Goal: Feedback & Contribution: Leave review/rating

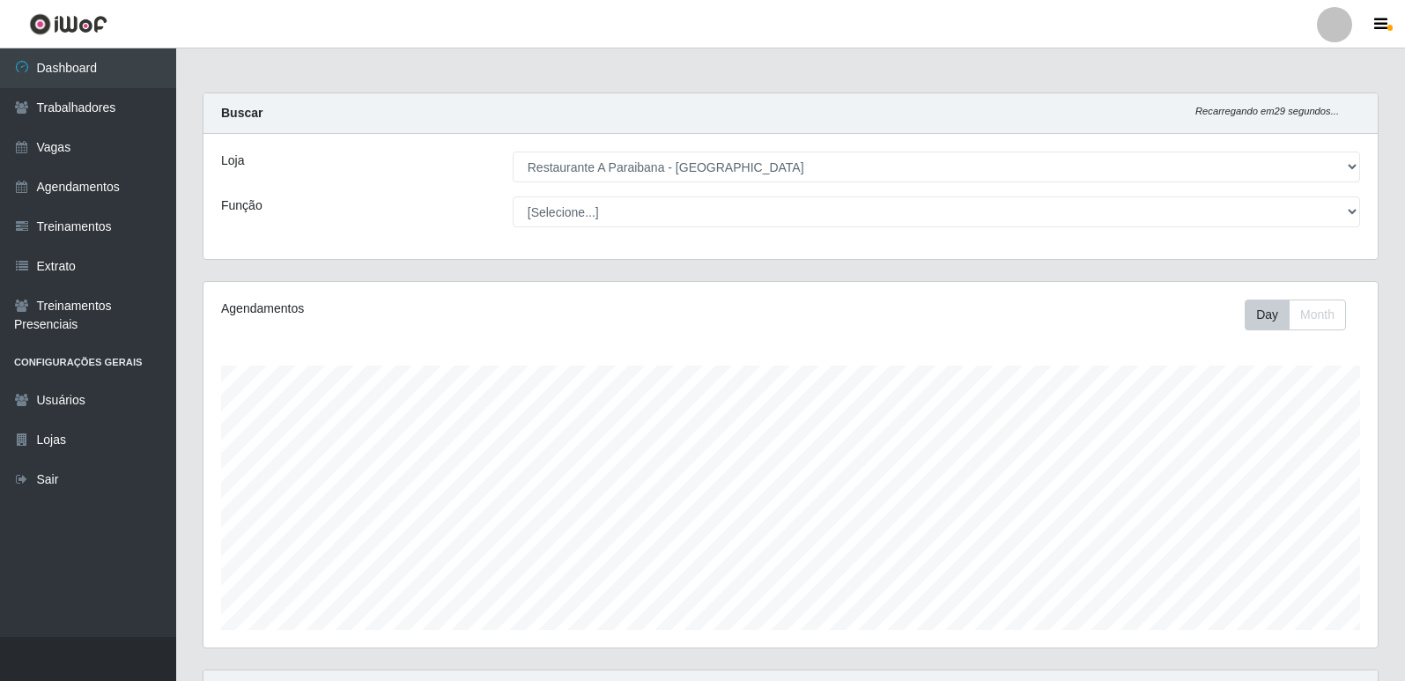
select select "342"
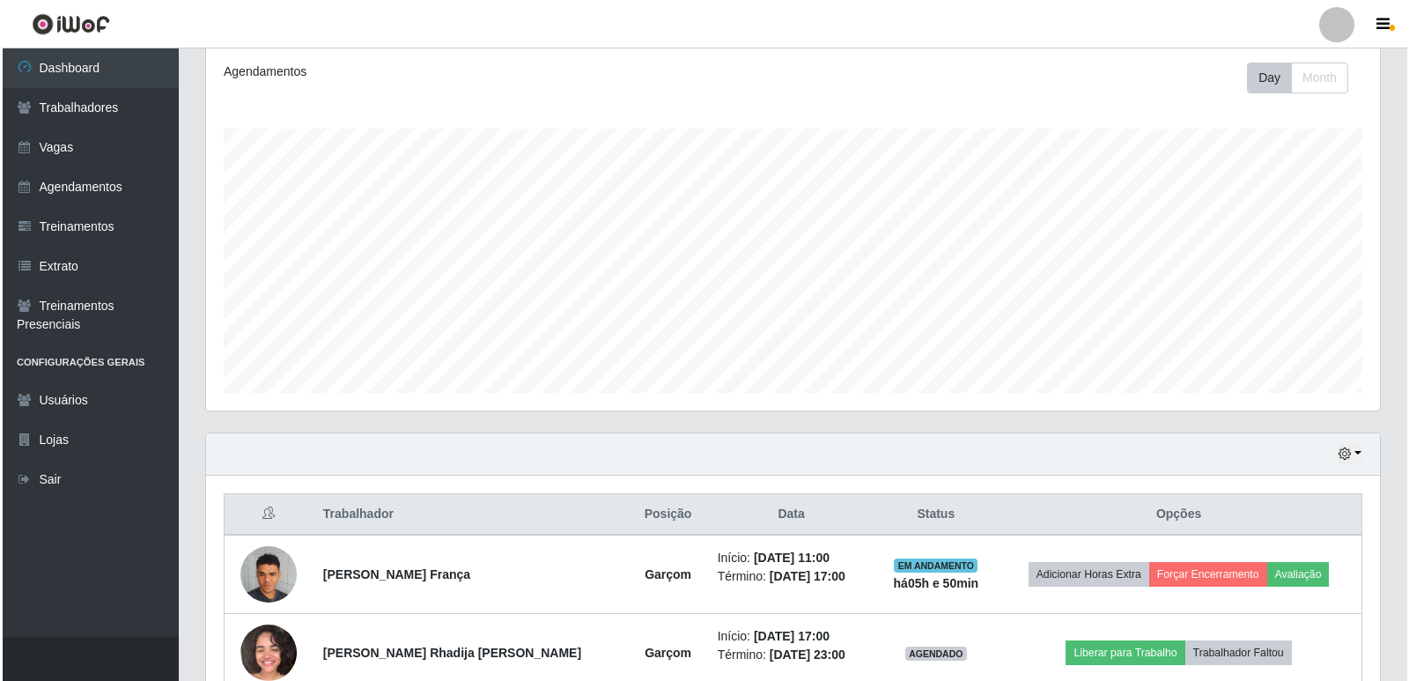
scroll to position [293, 0]
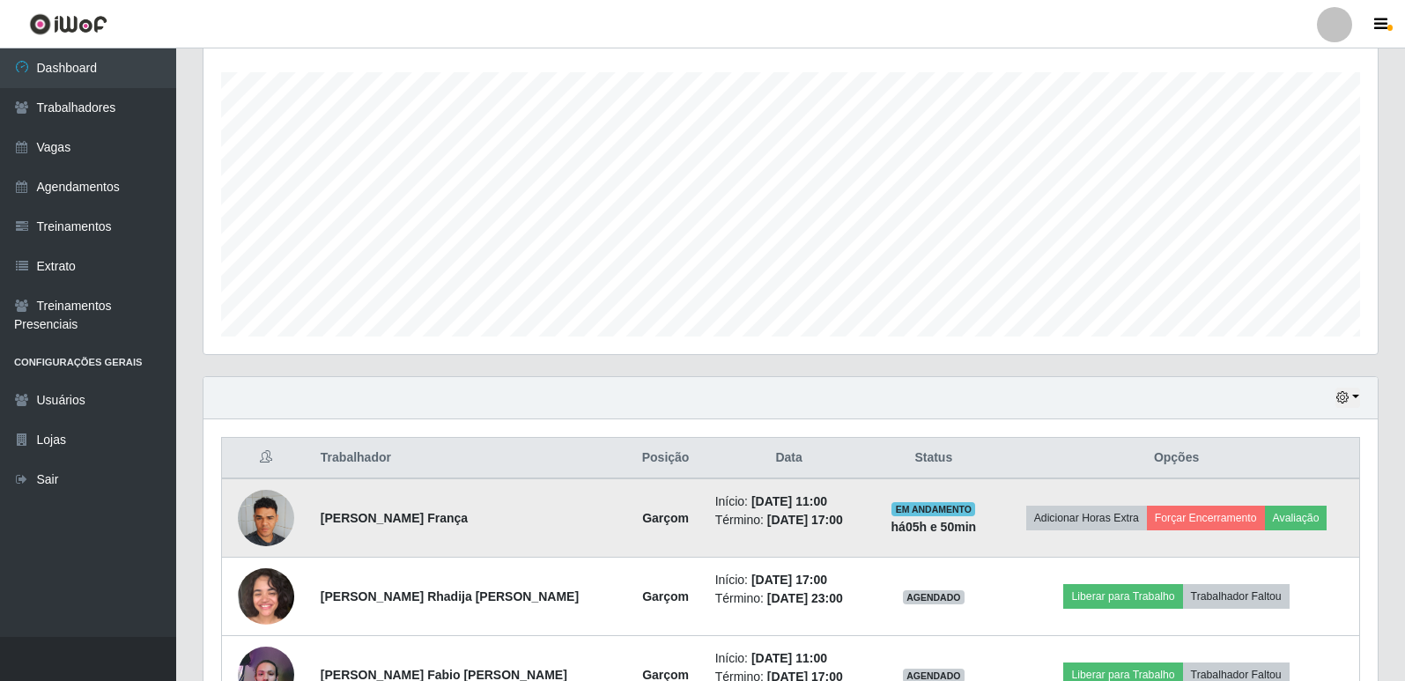
click at [1321, 521] on td "Adicionar Horas Extra Forçar Encerramento Avaliação" at bounding box center [1175, 517] width 365 height 79
click at [1297, 514] on button "Avaliação" at bounding box center [1296, 517] width 63 height 25
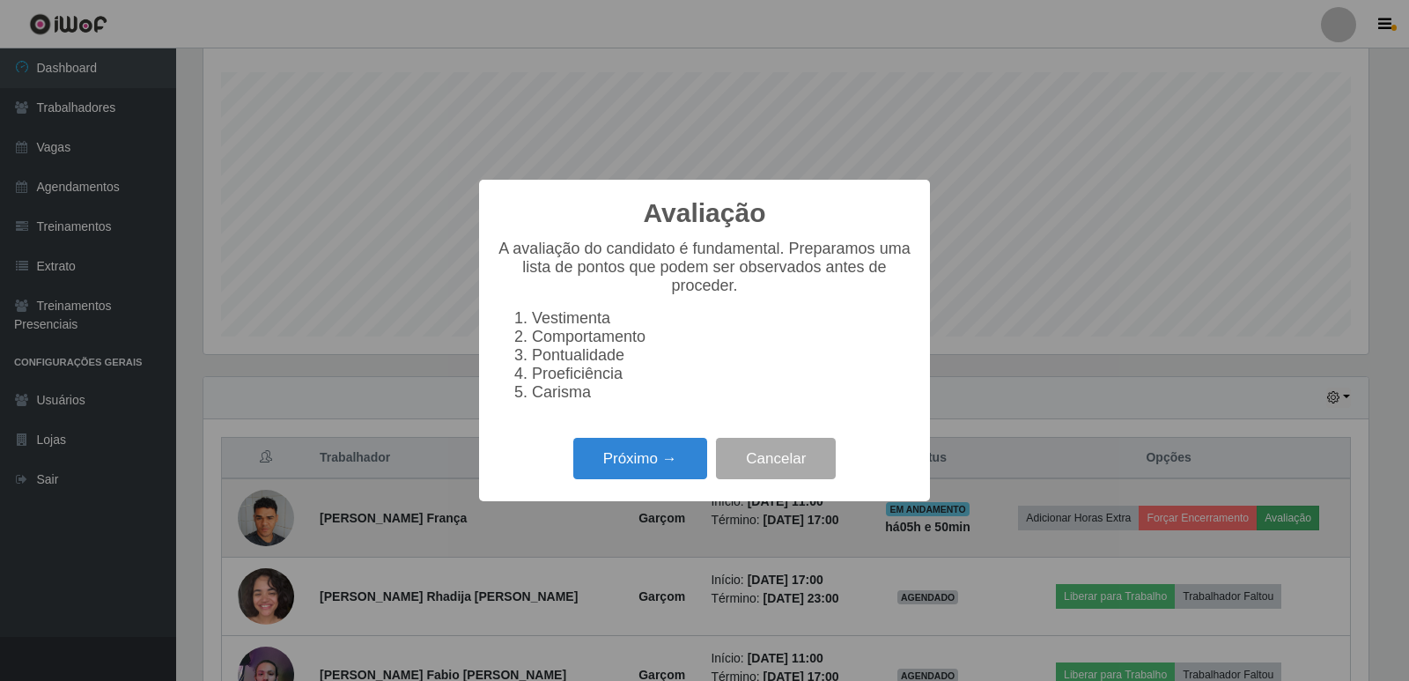
scroll to position [365, 1165]
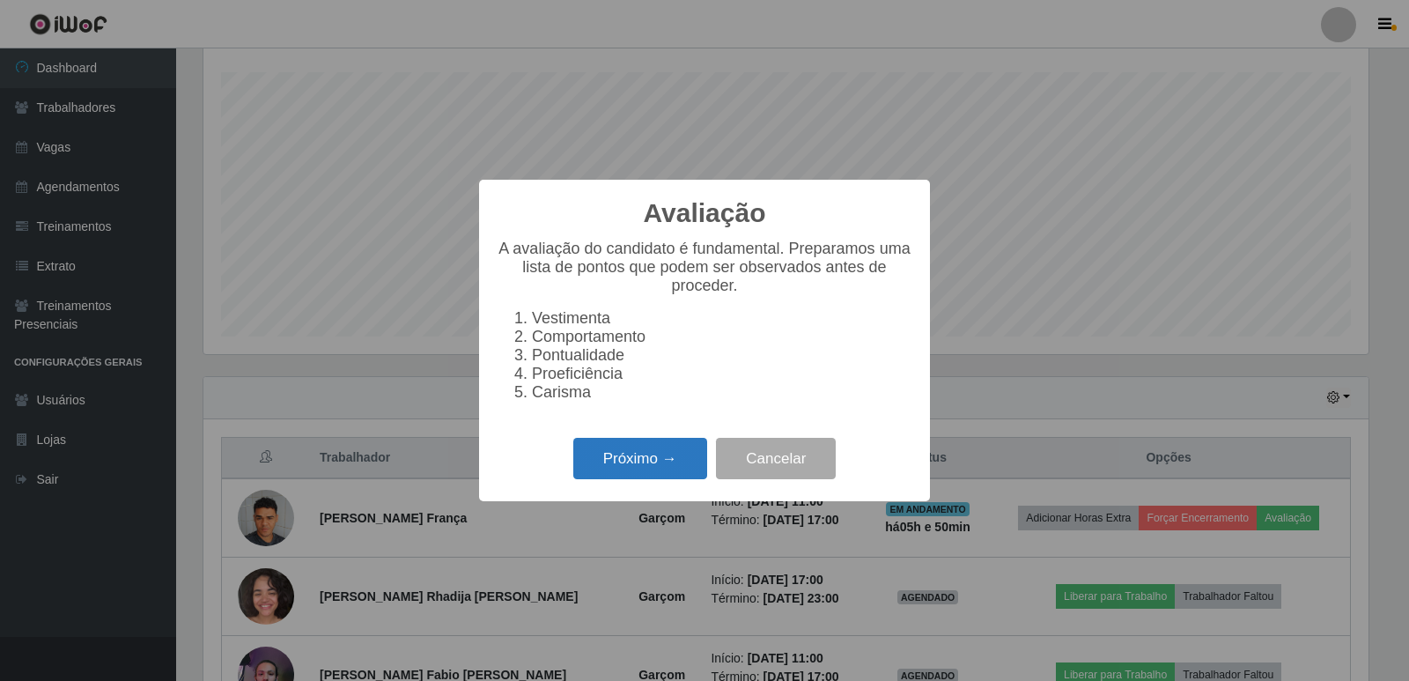
click at [652, 467] on button "Próximo →" at bounding box center [640, 458] width 134 height 41
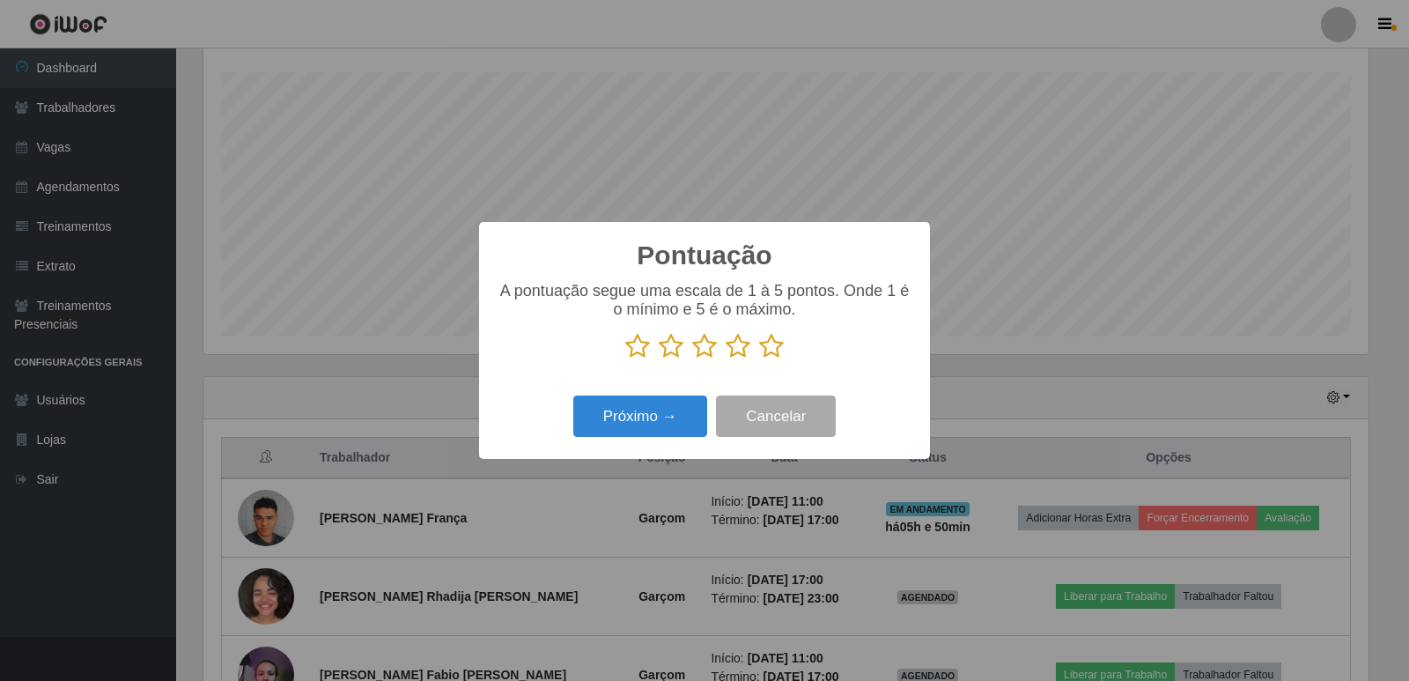
click at [778, 348] on icon at bounding box center [771, 346] width 25 height 26
click at [759, 359] on input "radio" at bounding box center [759, 359] width 0 height 0
click at [659, 415] on button "Próximo →" at bounding box center [640, 415] width 134 height 41
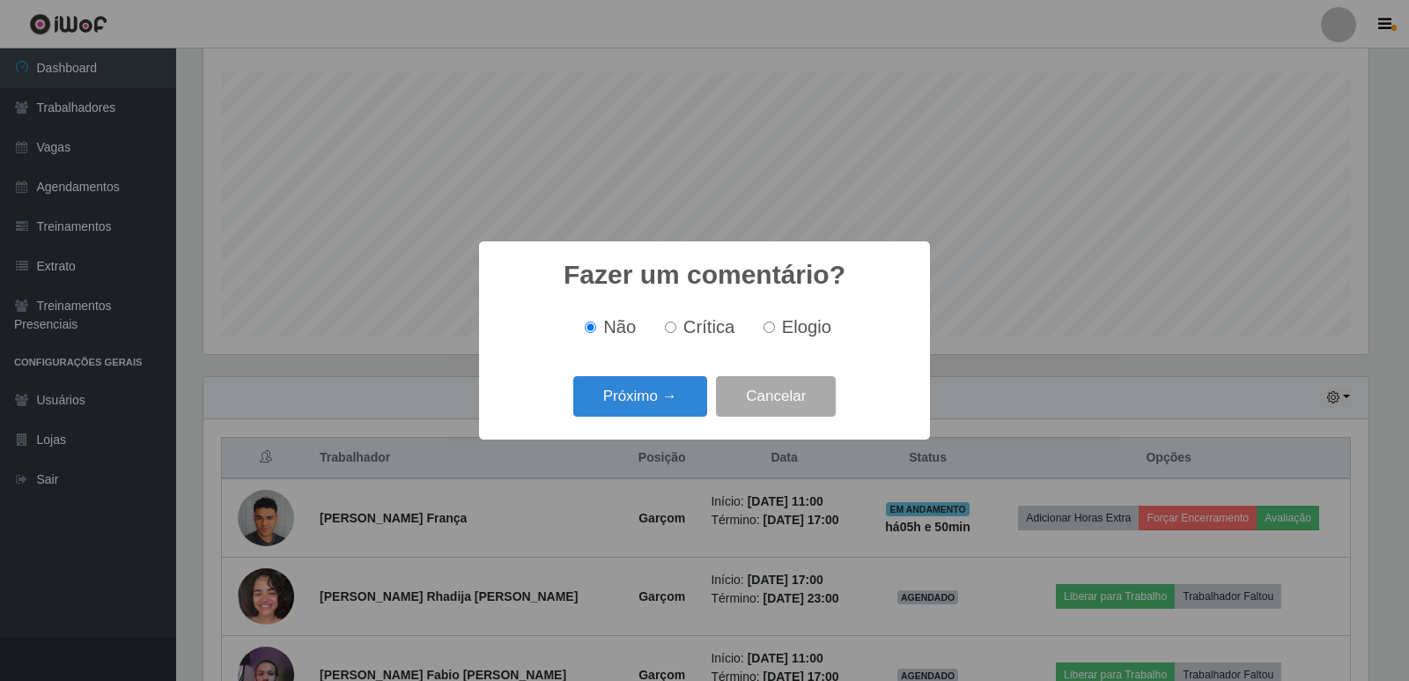
click at [774, 325] on label "Elogio" at bounding box center [793, 327] width 75 height 20
click at [774, 325] on input "Elogio" at bounding box center [768, 326] width 11 height 11
radio input "true"
click at [677, 395] on button "Próximo →" at bounding box center [640, 396] width 134 height 41
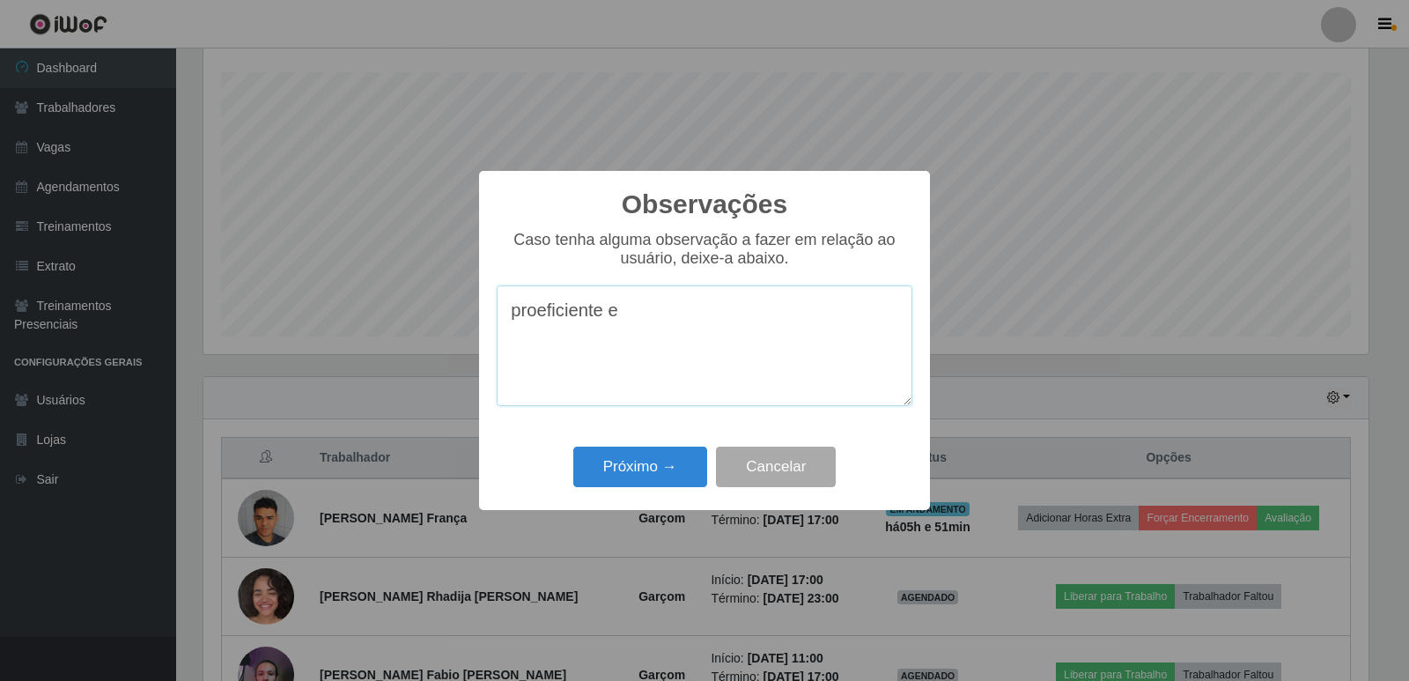
click at [543, 317] on textarea "proeficiente e" at bounding box center [705, 345] width 416 height 121
click at [644, 310] on textarea "proficiente e" at bounding box center [705, 345] width 416 height 121
type textarea "proficiente e proativo"
click at [675, 464] on button "Próximo →" at bounding box center [640, 466] width 134 height 41
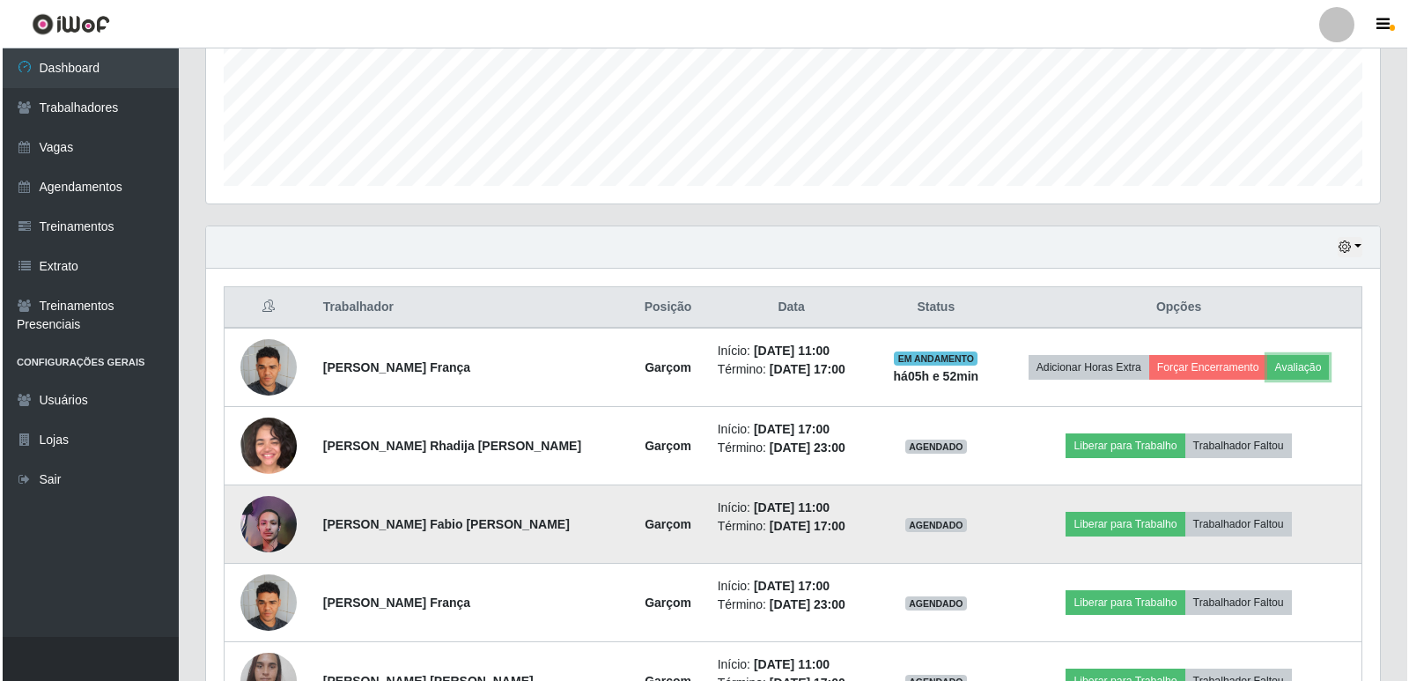
scroll to position [469, 0]
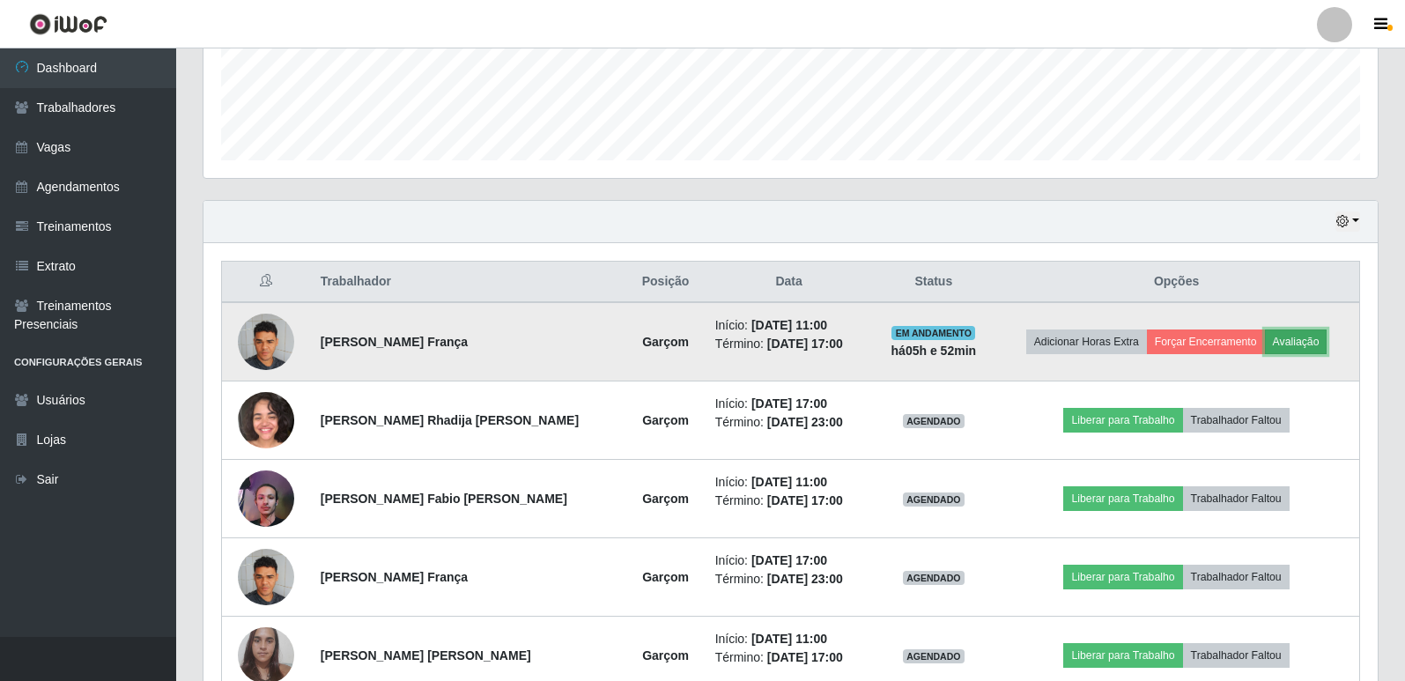
click at [1290, 341] on button "Avaliação" at bounding box center [1296, 341] width 63 height 25
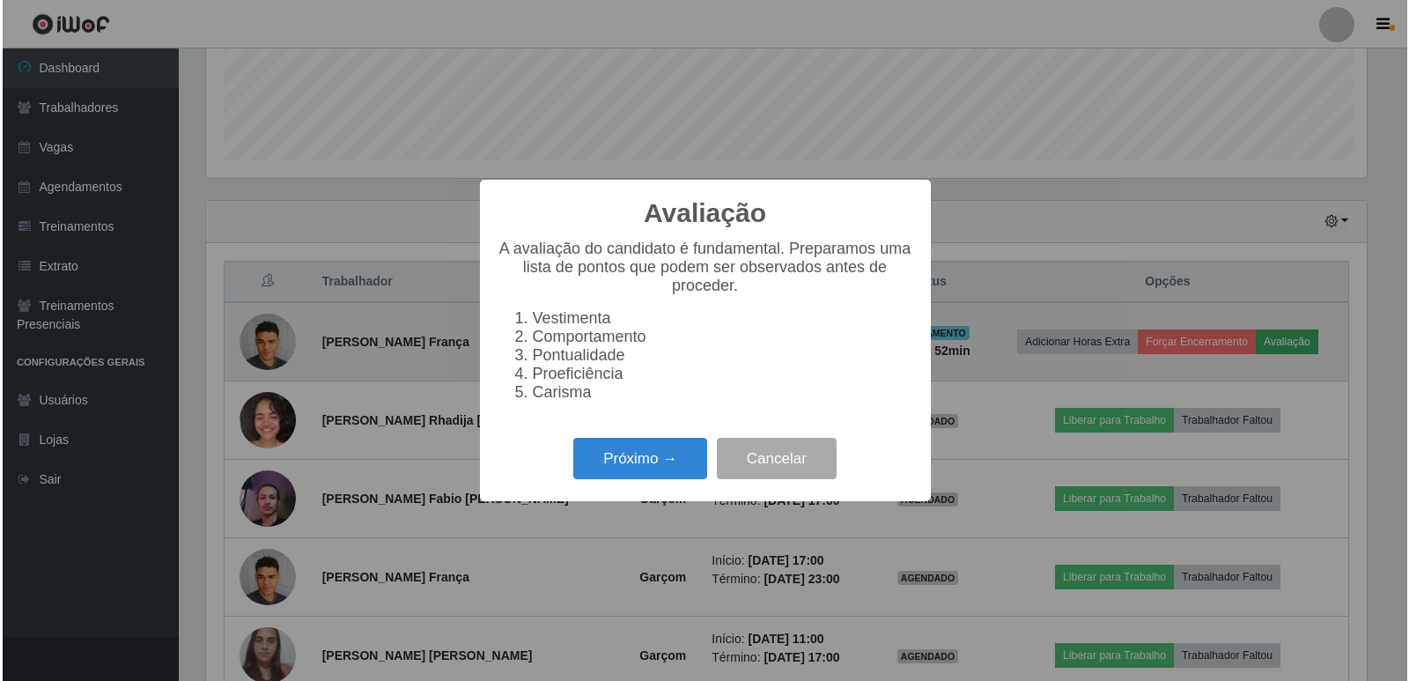
scroll to position [365, 1165]
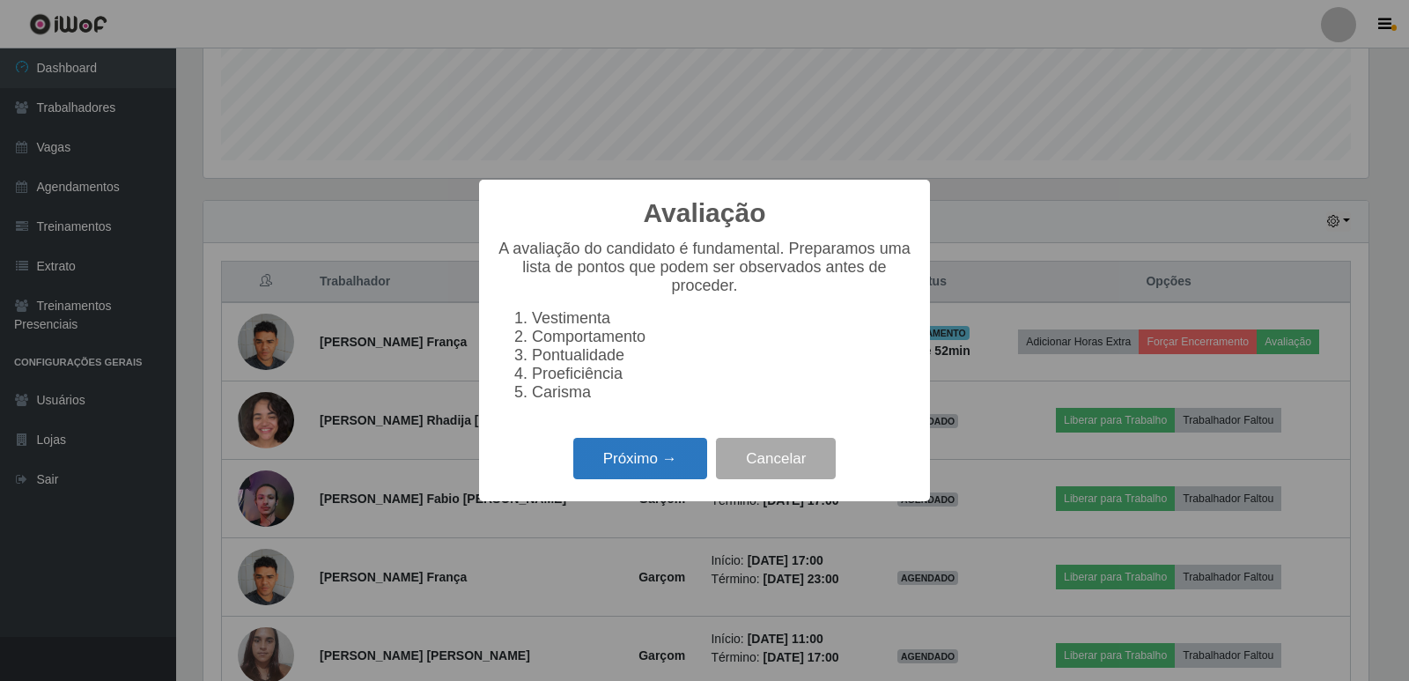
click at [672, 465] on button "Próximo →" at bounding box center [640, 458] width 134 height 41
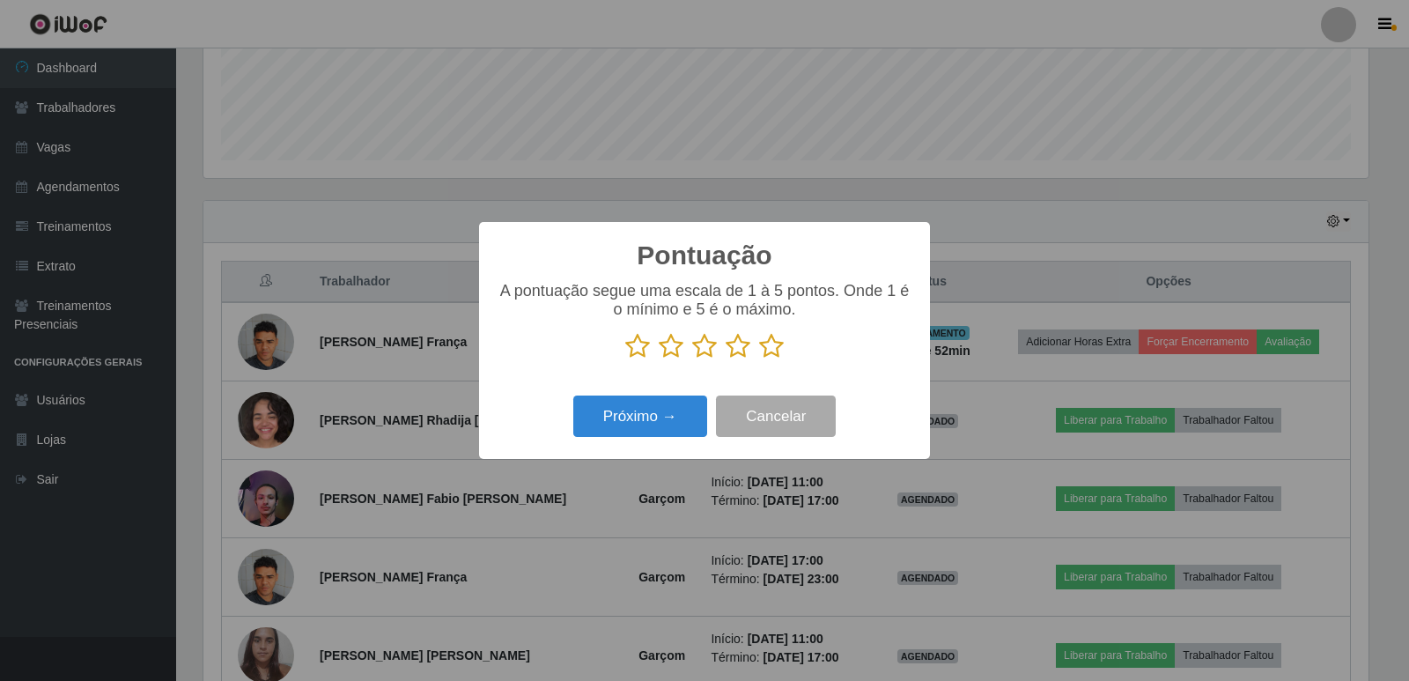
click at [775, 346] on icon at bounding box center [771, 346] width 25 height 26
click at [759, 359] on input "radio" at bounding box center [759, 359] width 0 height 0
click at [683, 418] on button "Próximo →" at bounding box center [640, 415] width 134 height 41
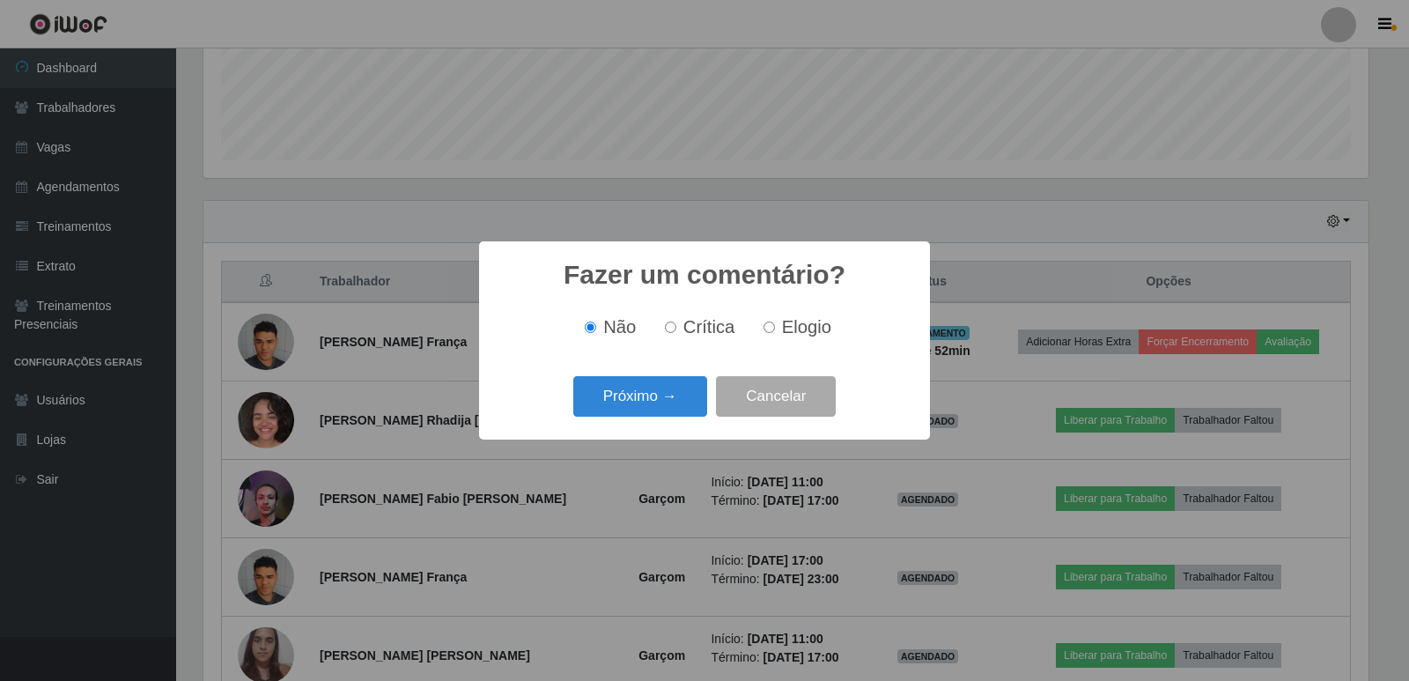
click at [769, 322] on label "Elogio" at bounding box center [793, 327] width 75 height 20
click at [769, 322] on input "Elogio" at bounding box center [768, 326] width 11 height 11
radio input "true"
click at [684, 399] on button "Próximo →" at bounding box center [640, 396] width 134 height 41
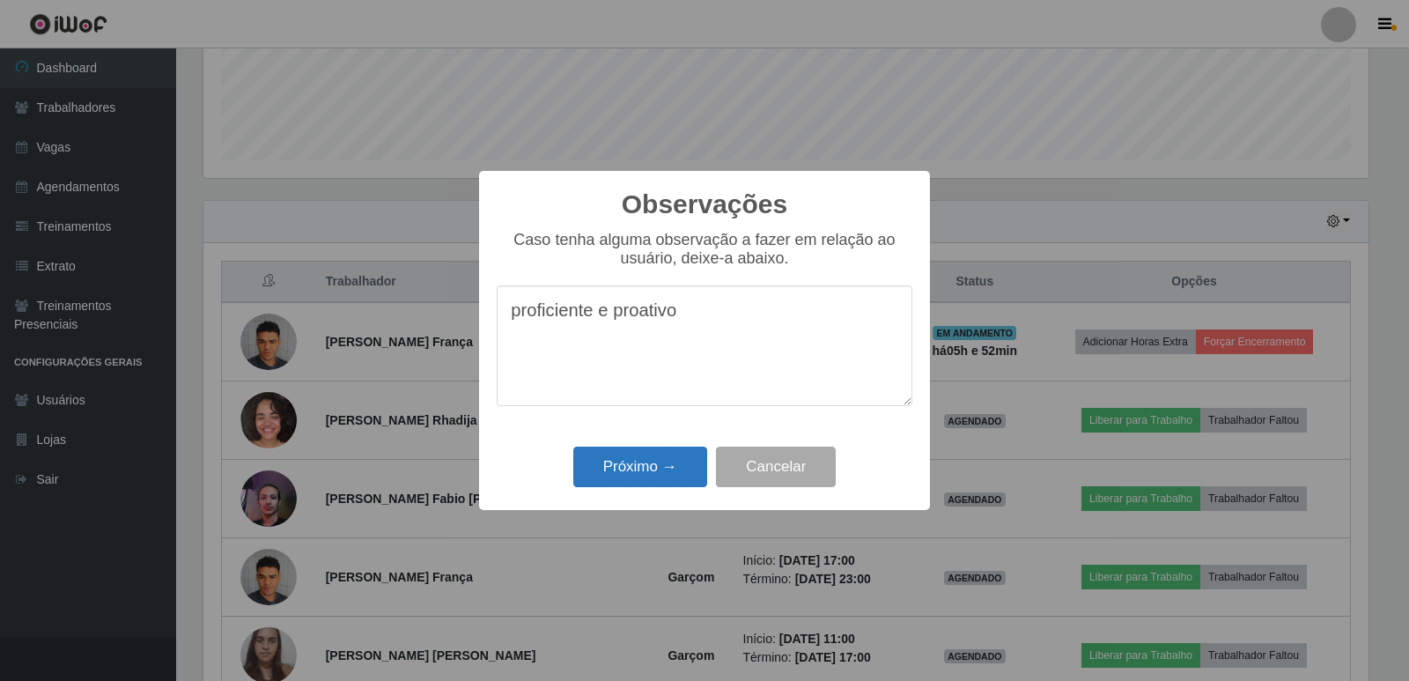
type textarea "proficiente e proativo"
click at [659, 476] on button "Próximo →" at bounding box center [640, 466] width 134 height 41
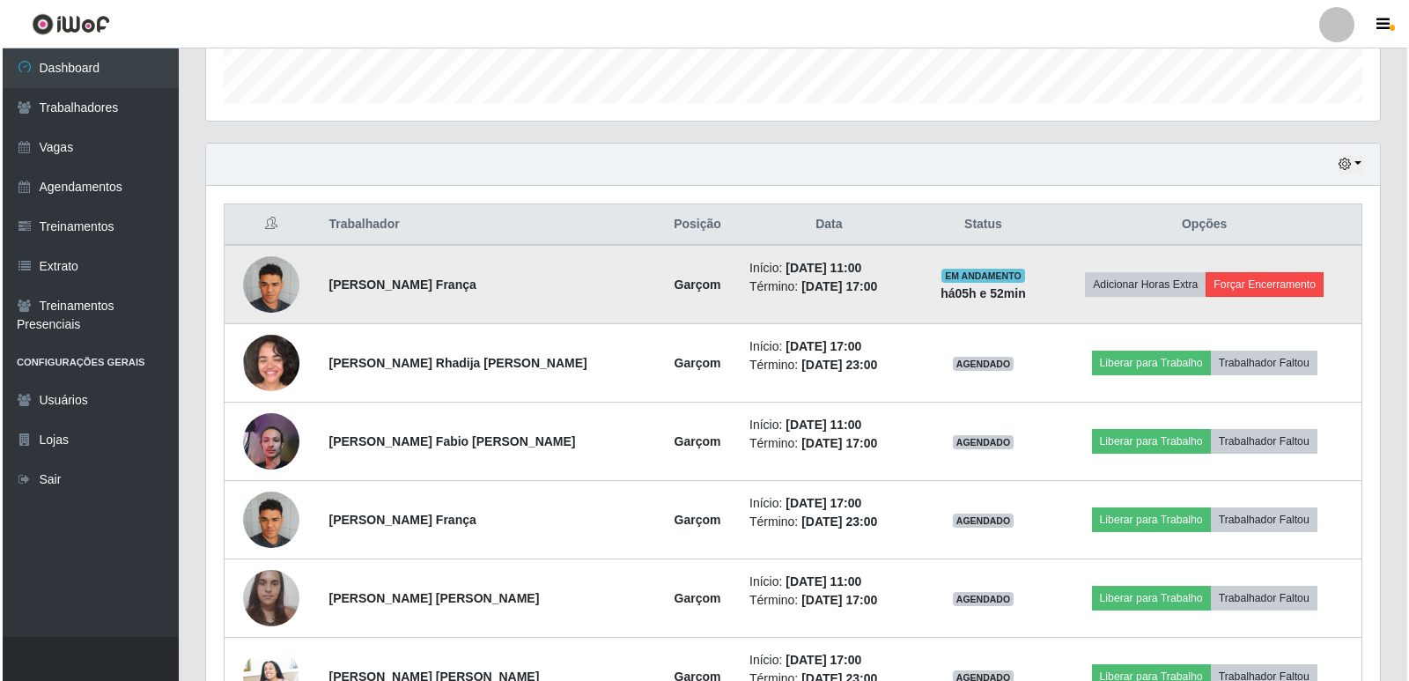
scroll to position [557, 0]
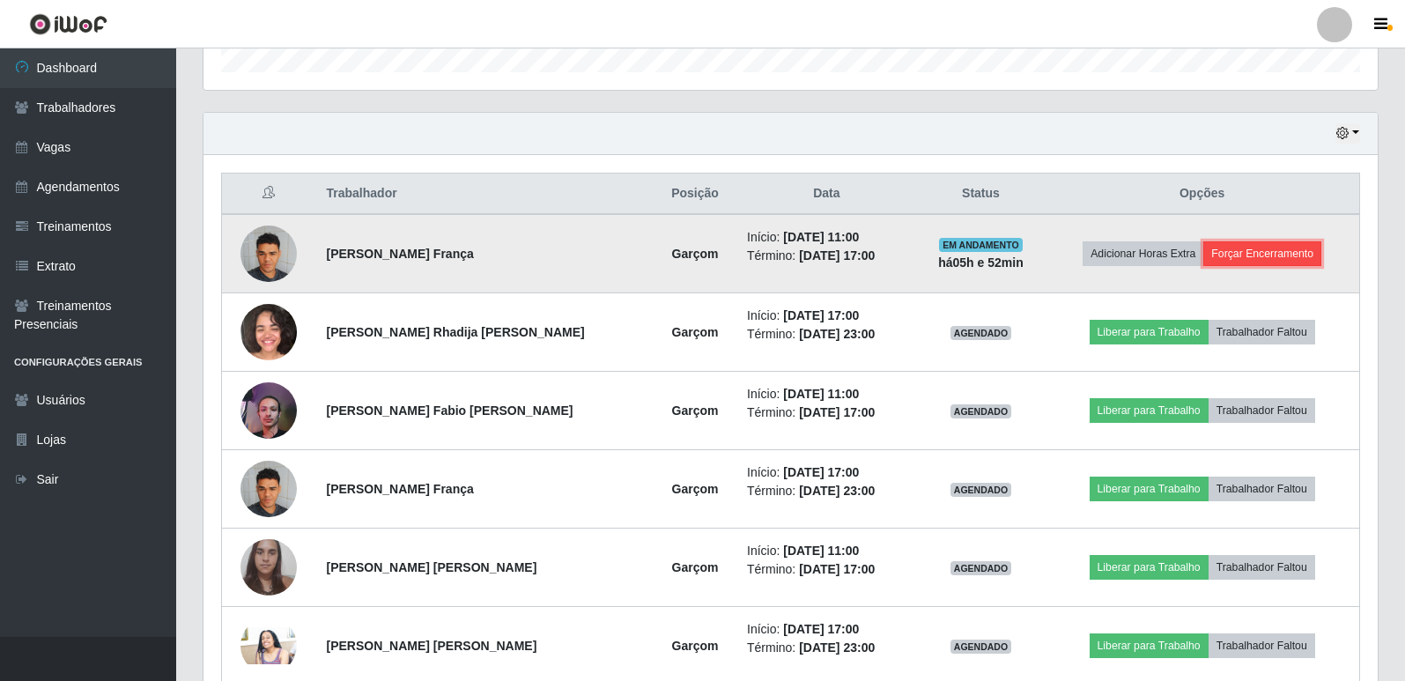
click at [1235, 254] on button "Forçar Encerramento" at bounding box center [1262, 253] width 118 height 25
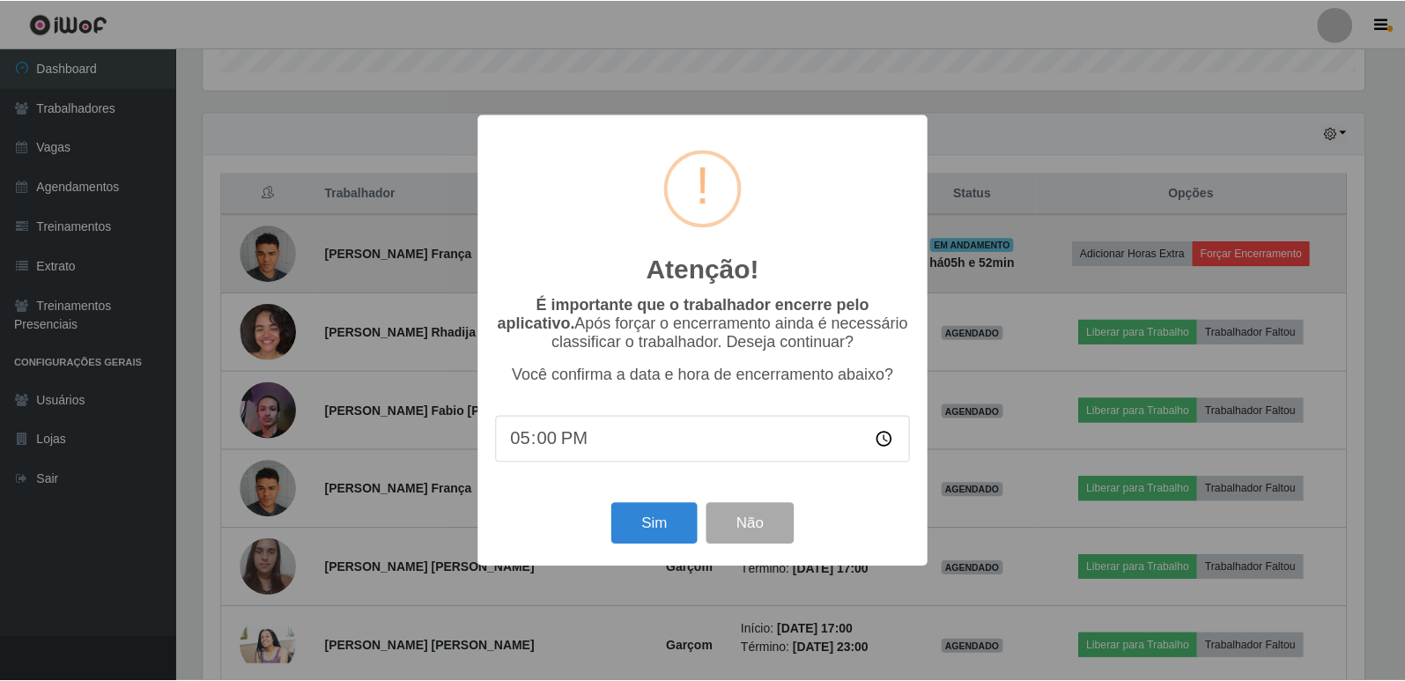
scroll to position [365, 1165]
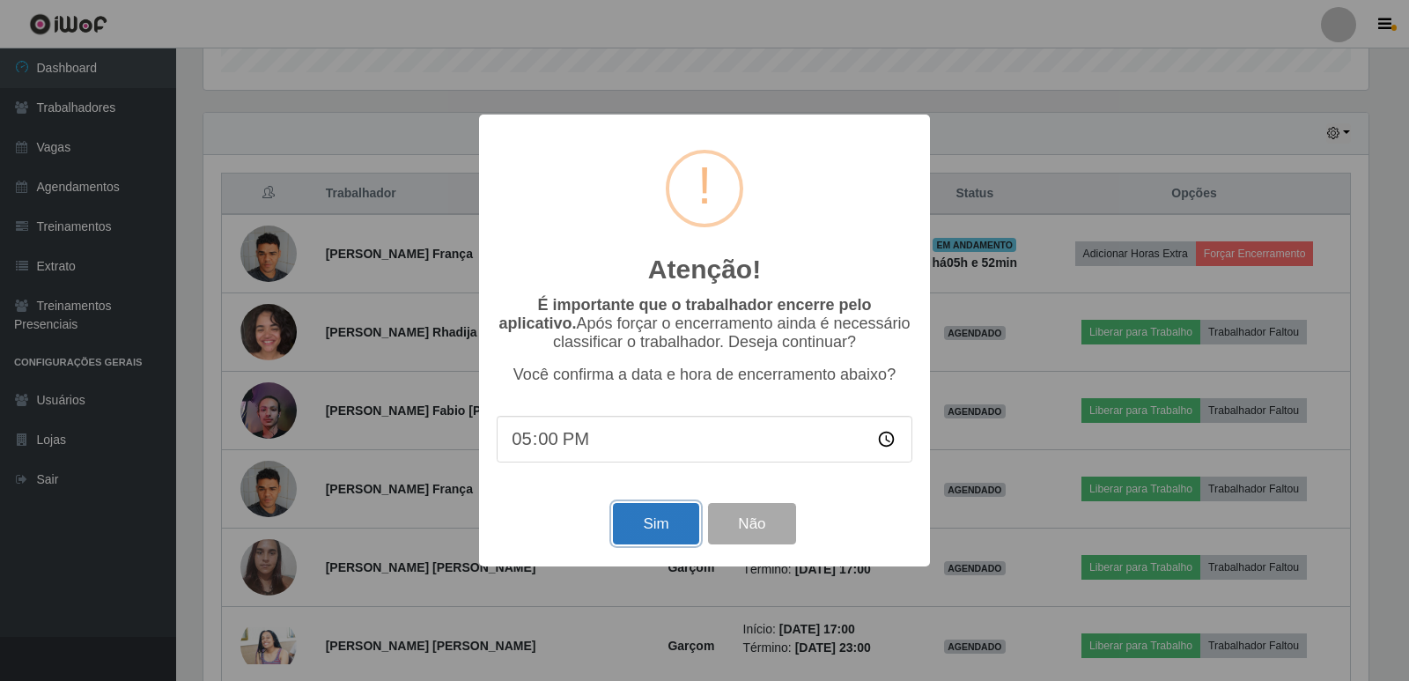
click at [668, 533] on button "Sim" at bounding box center [655, 523] width 85 height 41
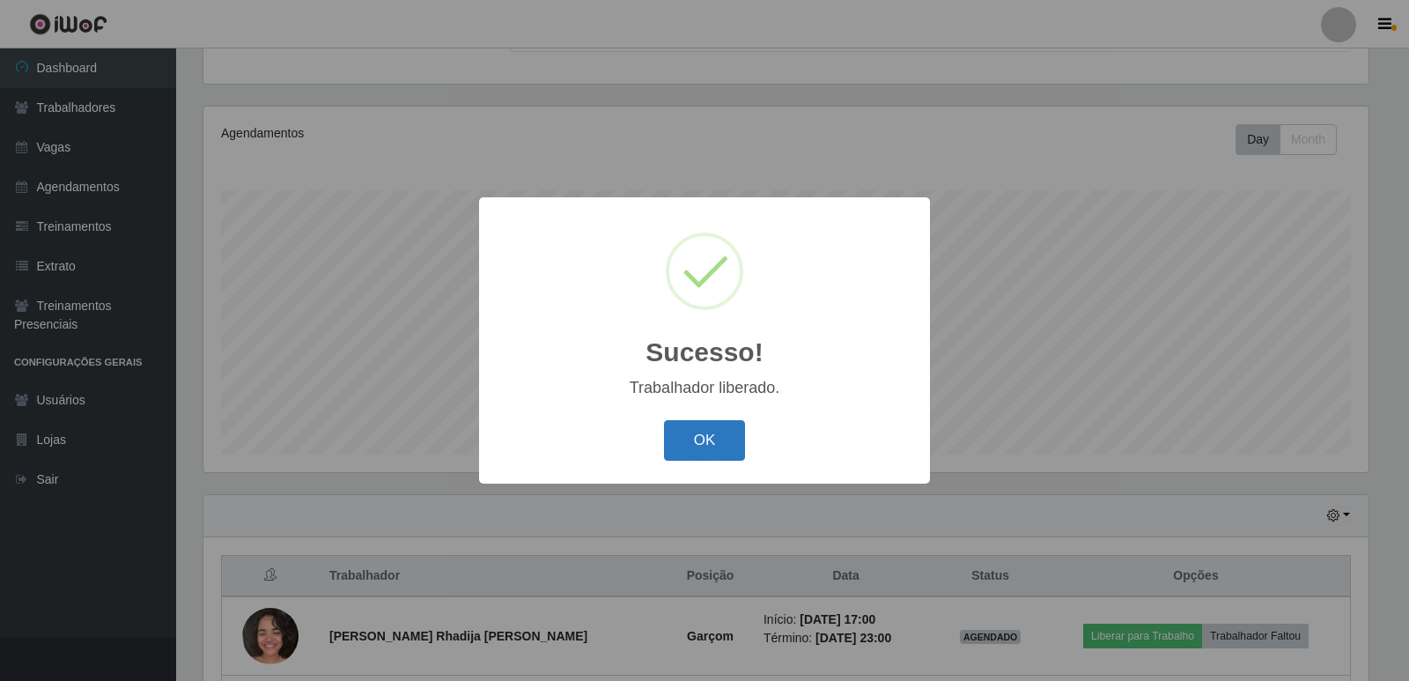
click at [710, 432] on button "OK" at bounding box center [705, 440] width 82 height 41
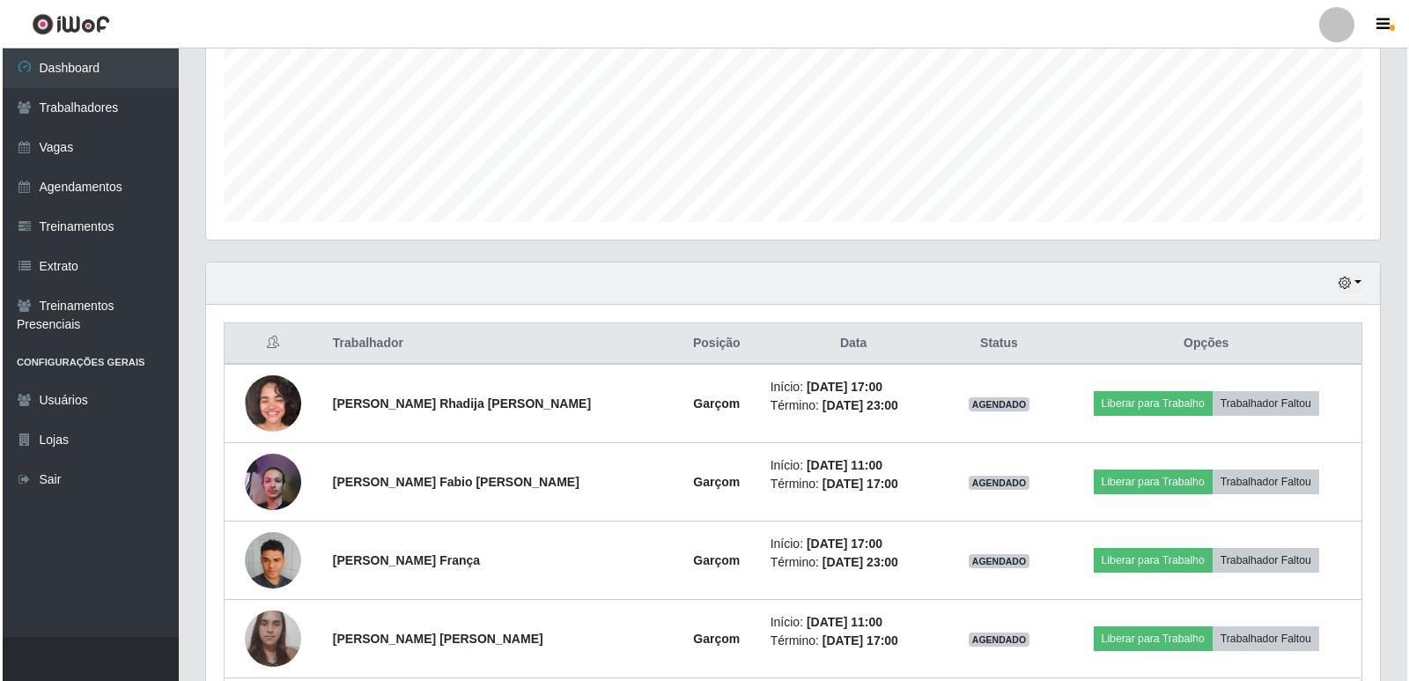
scroll to position [351, 0]
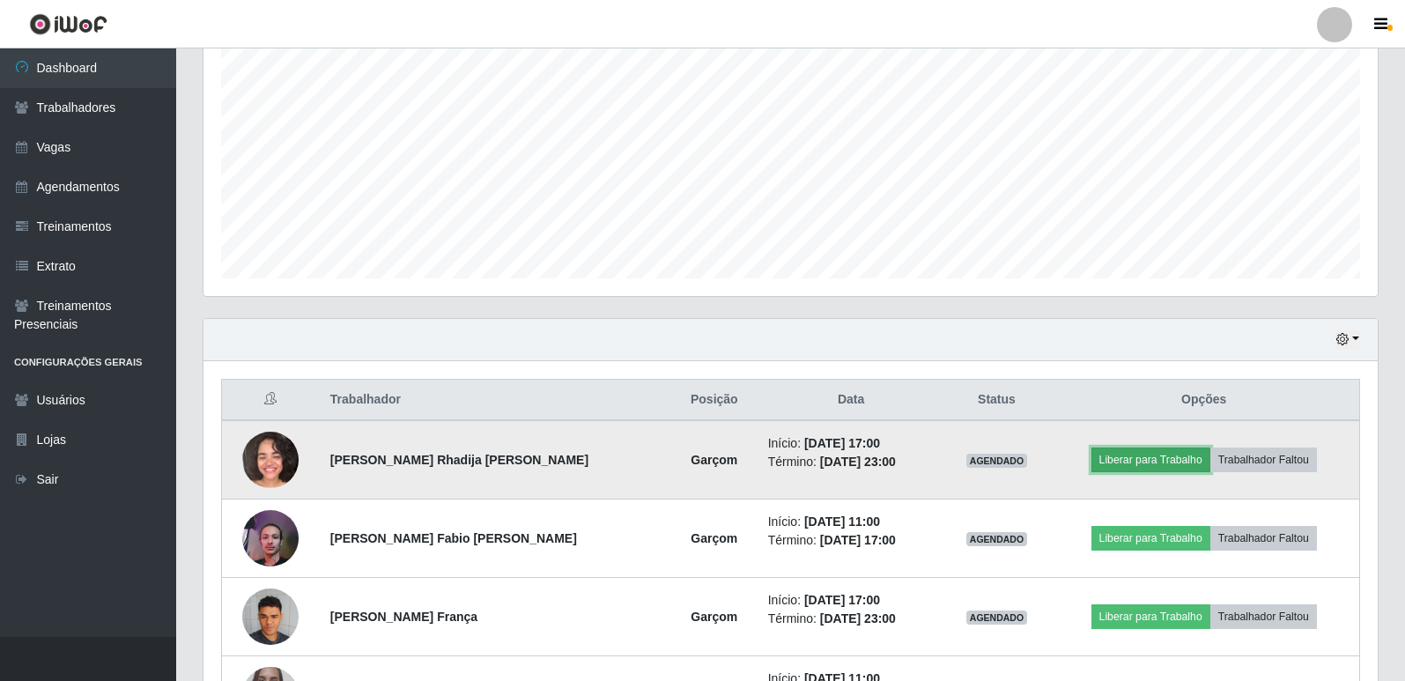
click at [1158, 457] on button "Liberar para Trabalho" at bounding box center [1150, 459] width 119 height 25
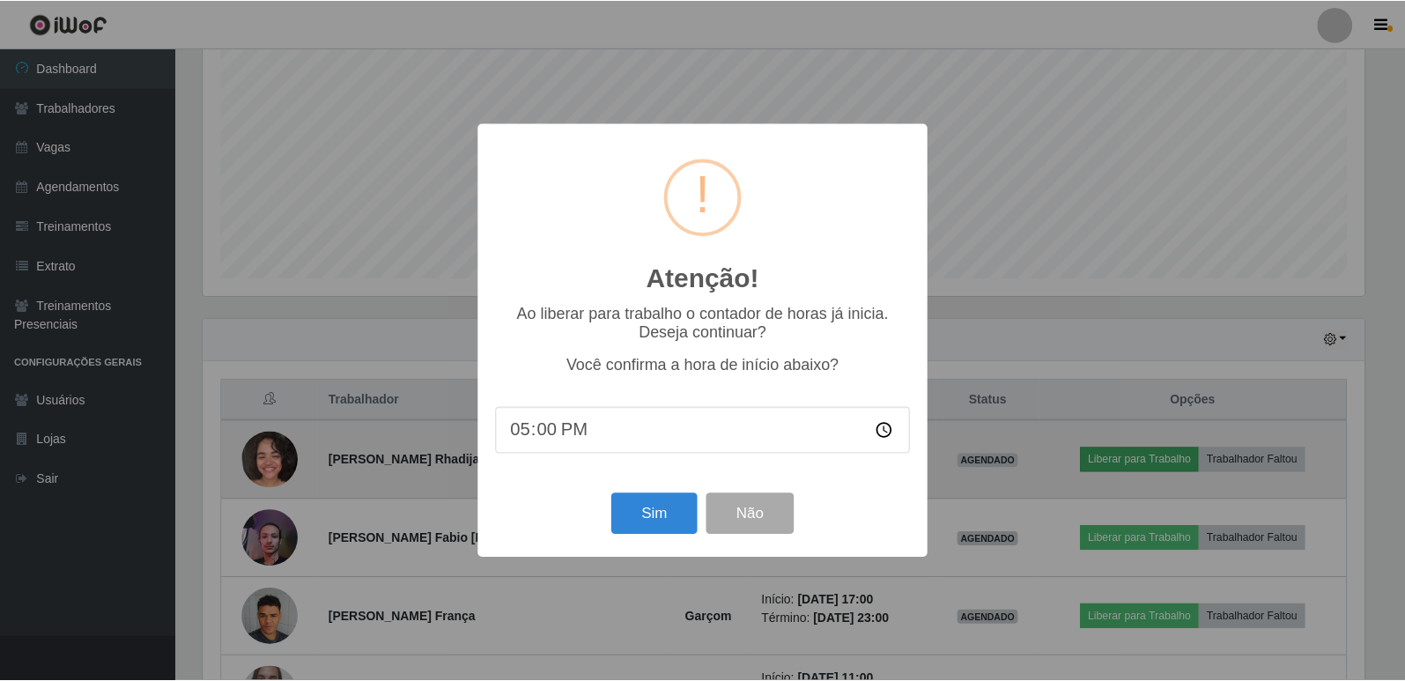
scroll to position [365, 1165]
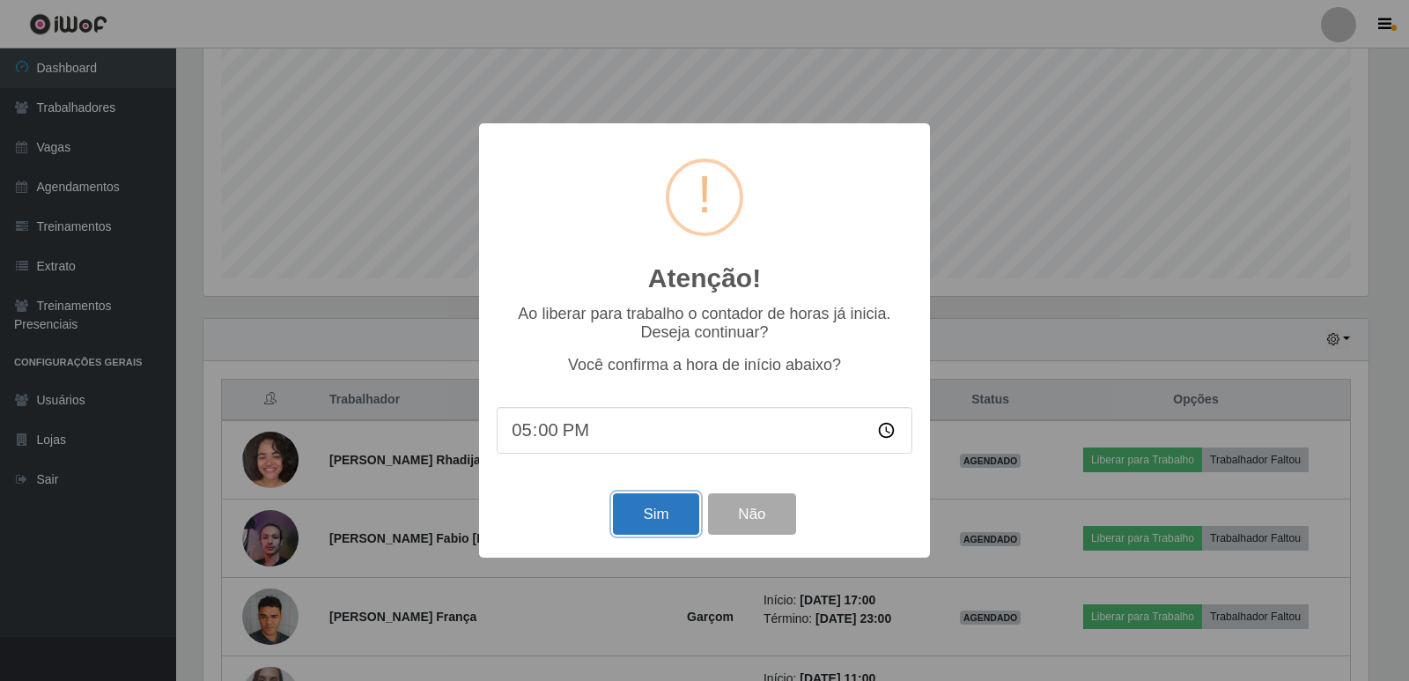
click at [629, 512] on button "Sim" at bounding box center [655, 513] width 85 height 41
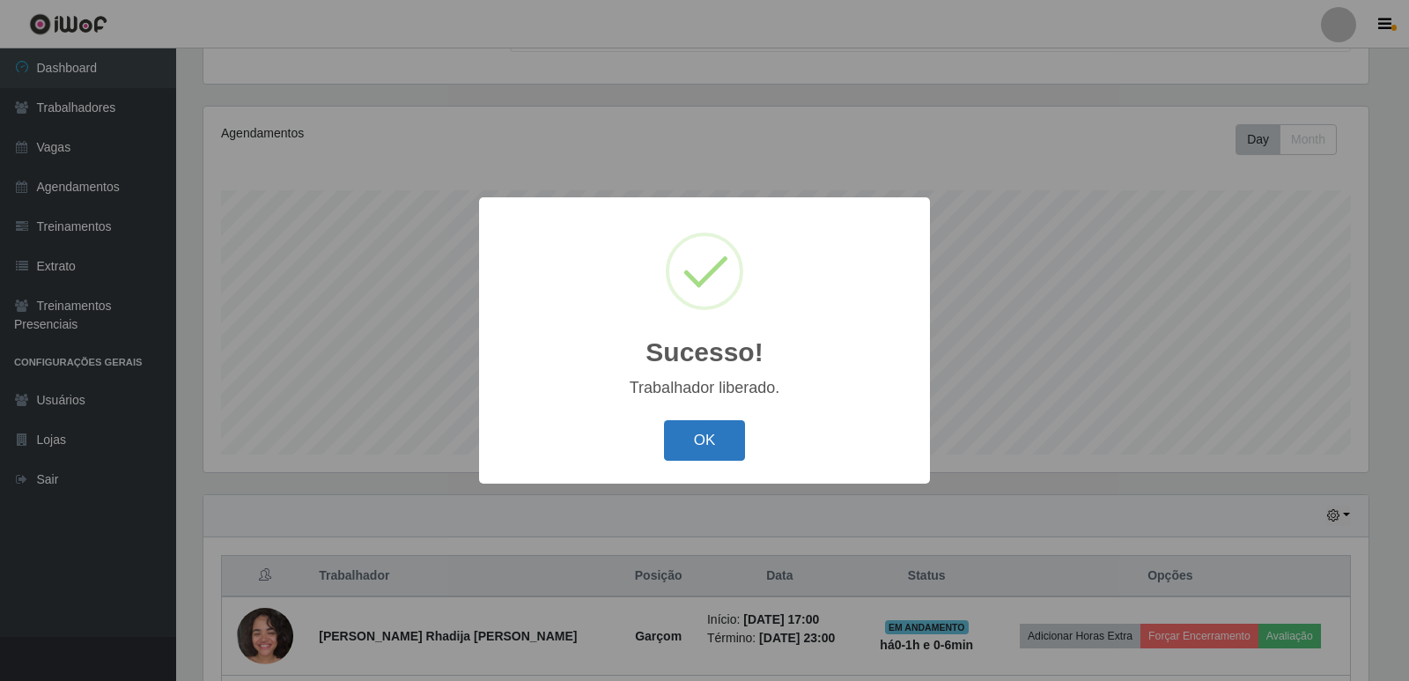
click at [697, 447] on button "OK" at bounding box center [705, 440] width 82 height 41
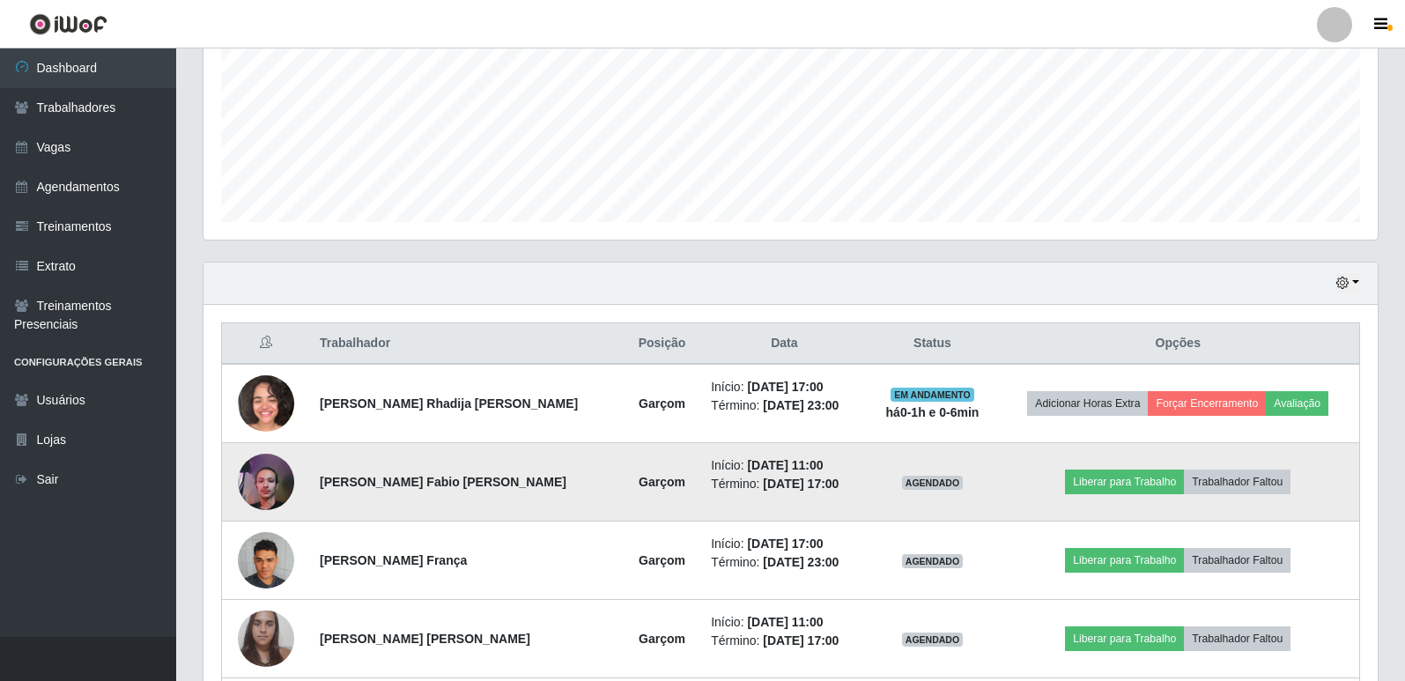
scroll to position [0, 0]
